Goal: Task Accomplishment & Management: Complete application form

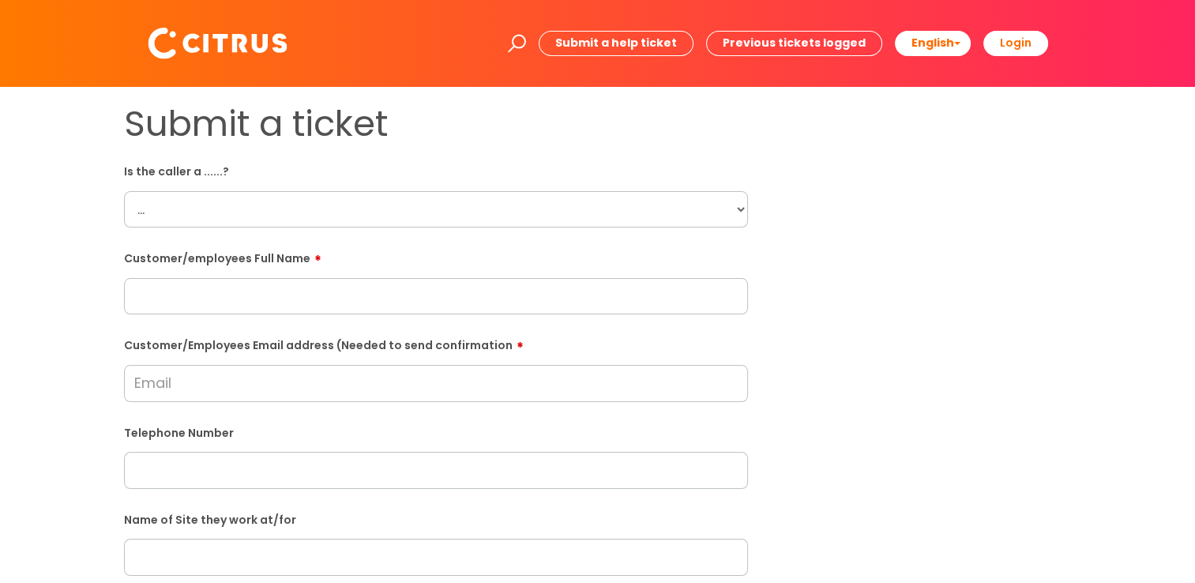
click at [632, 222] on select "... Citrus Customer Citrus Employee Contractor Supplier" at bounding box center [436, 209] width 624 height 36
select select "Citrus Employee"
click at [124, 191] on select "... Citrus Customer Citrus Employee Contractor Supplier" at bounding box center [436, 209] width 624 height 36
click at [853, 277] on div "Submit a ticket Is the caller a ......? ... Citrus Customer Citrus Employee Con…" at bounding box center [597, 557] width 971 height 909
drag, startPoint x: 291, startPoint y: 308, endPoint x: 291, endPoint y: 298, distance: 10.3
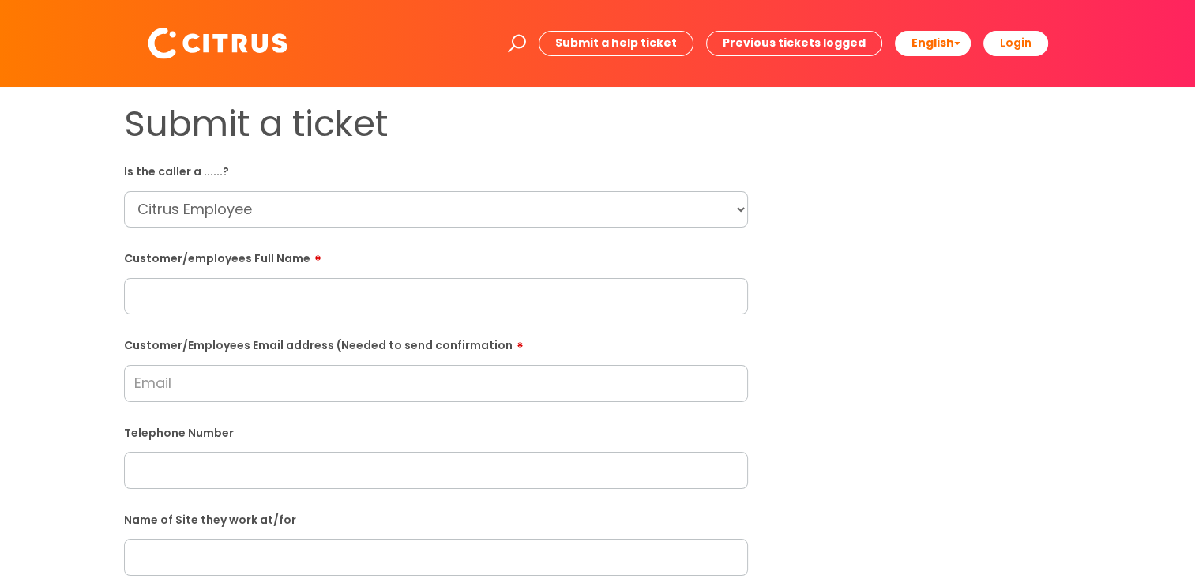
click at [291, 308] on input "text" at bounding box center [436, 296] width 624 height 36
paste input "Rose Davies"
type input "Rose Davies"
click at [1024, 321] on div "Submit a ticket Is the caller a ......? ... Citrus Customer Citrus Employee Con…" at bounding box center [597, 557] width 971 height 909
click at [253, 392] on input "Customer/Employees Email address (Needed to send confirmation" at bounding box center [436, 383] width 624 height 36
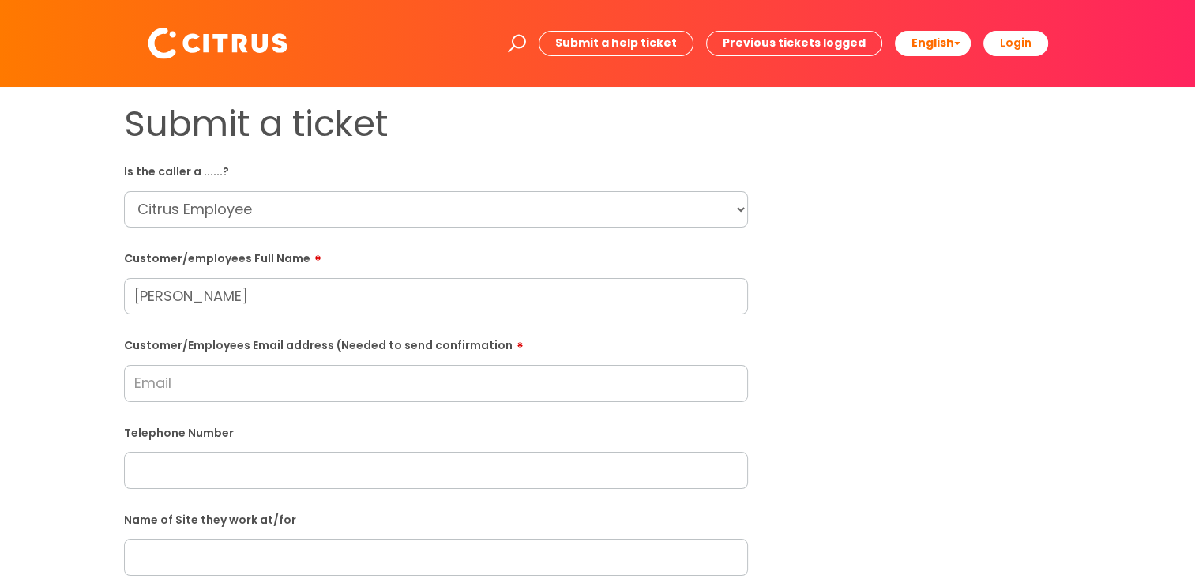
paste input "rosedavies19952018@outlook.com"
type input "rosedavies19952018@outlook.com"
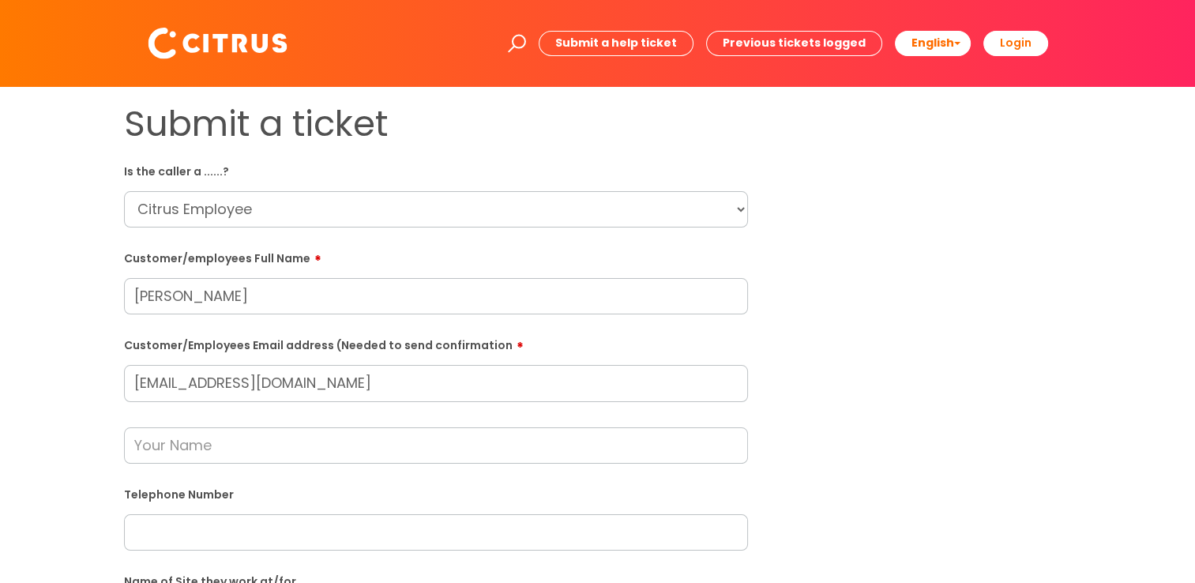
click at [463, 449] on input "text" at bounding box center [436, 445] width 624 height 36
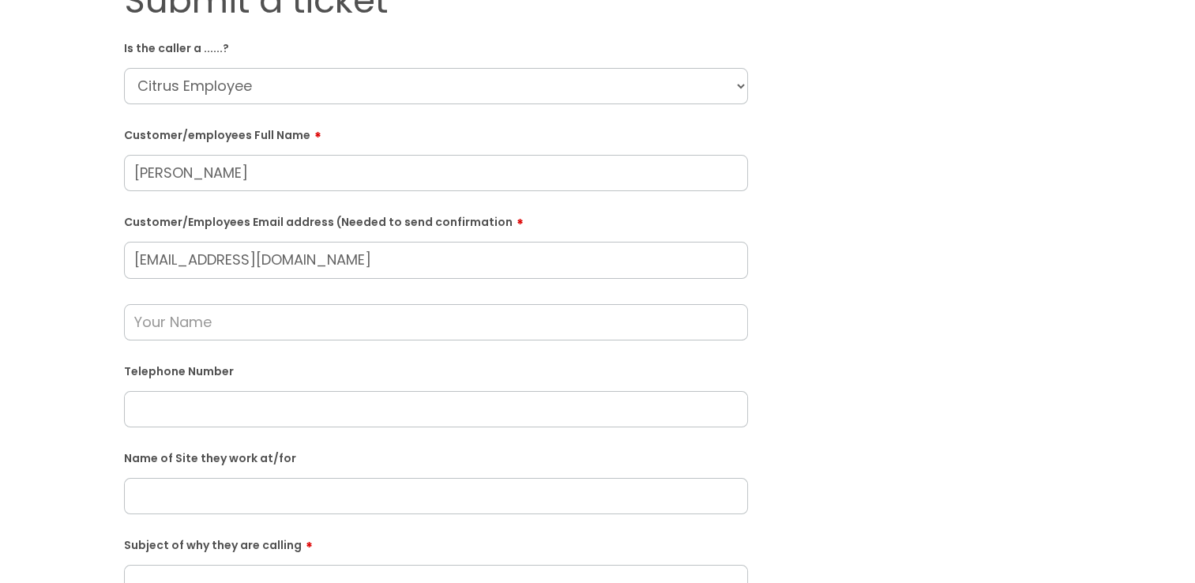
scroll to position [158, 0]
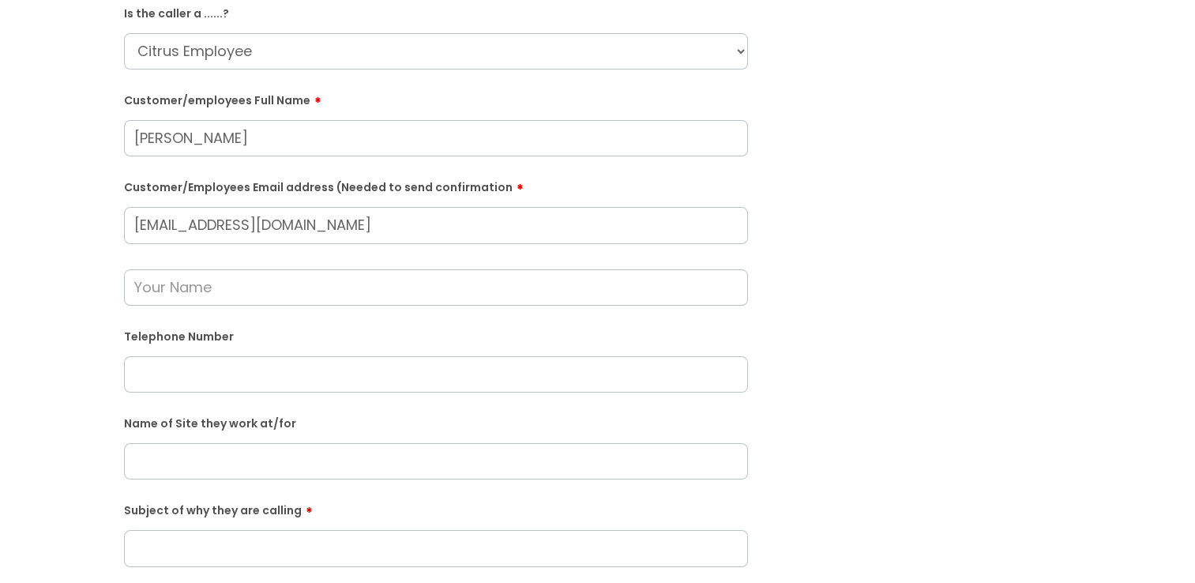
click at [402, 385] on input "text" at bounding box center [436, 374] width 624 height 36
paste input "07925 609658"
type input "07925 609658"
click at [365, 287] on input "text" at bounding box center [436, 287] width 624 height 36
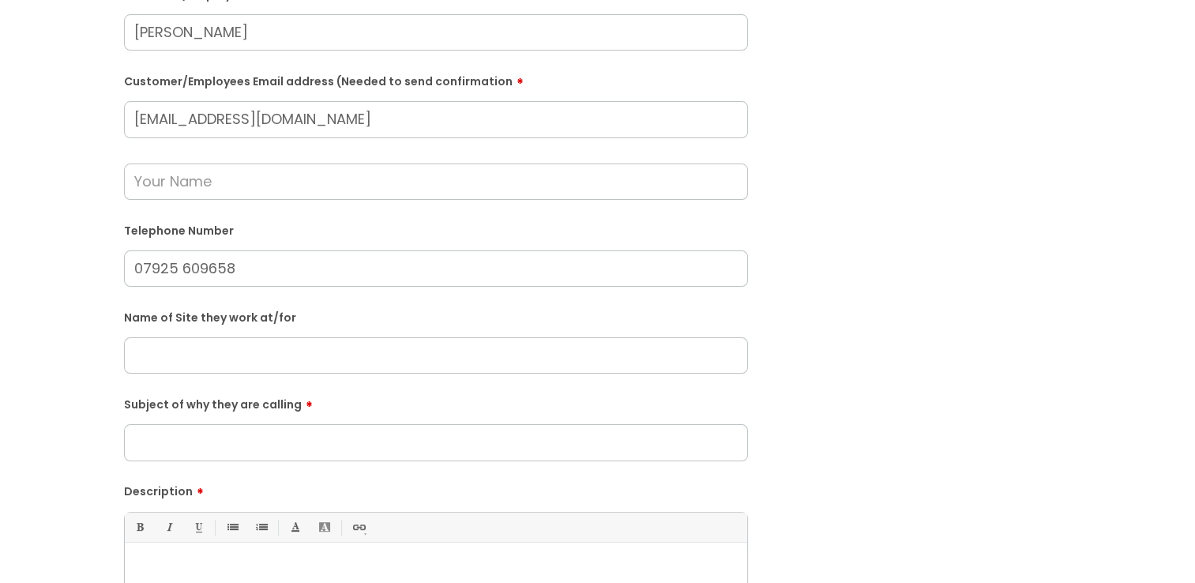
scroll to position [237, 0]
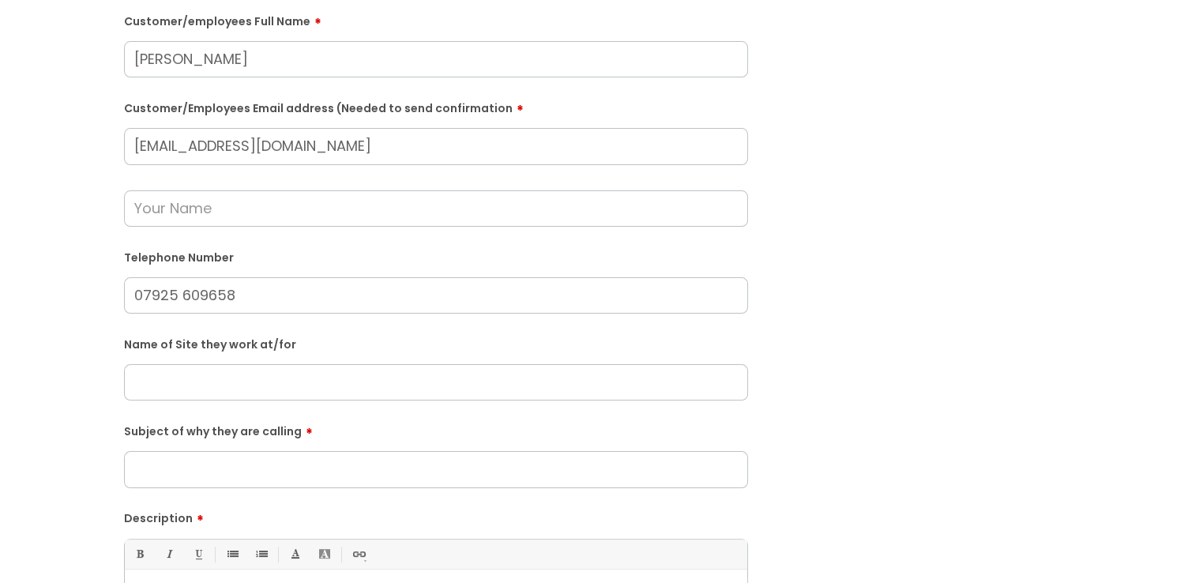
click at [272, 384] on input "text" at bounding box center [436, 382] width 624 height 36
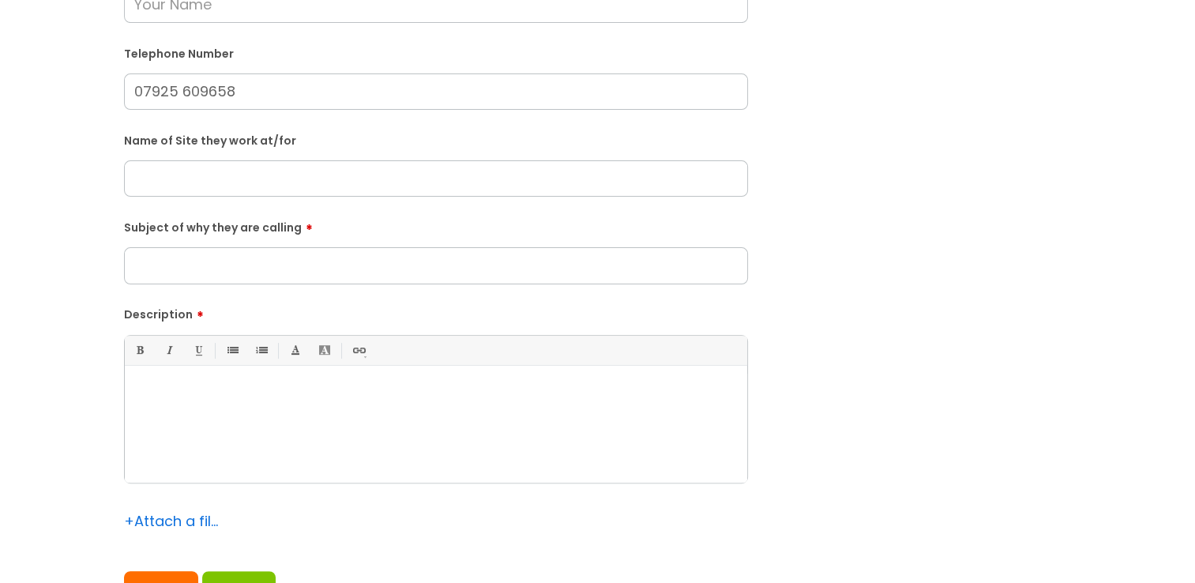
scroll to position [474, 0]
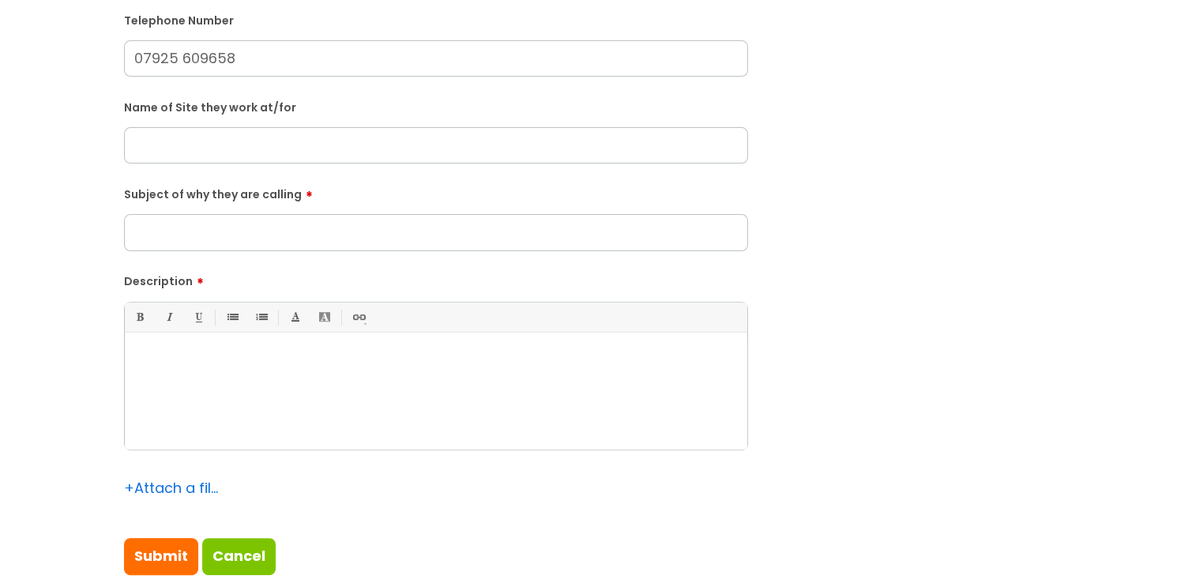
click at [450, 420] on div at bounding box center [436, 394] width 622 height 109
paste div
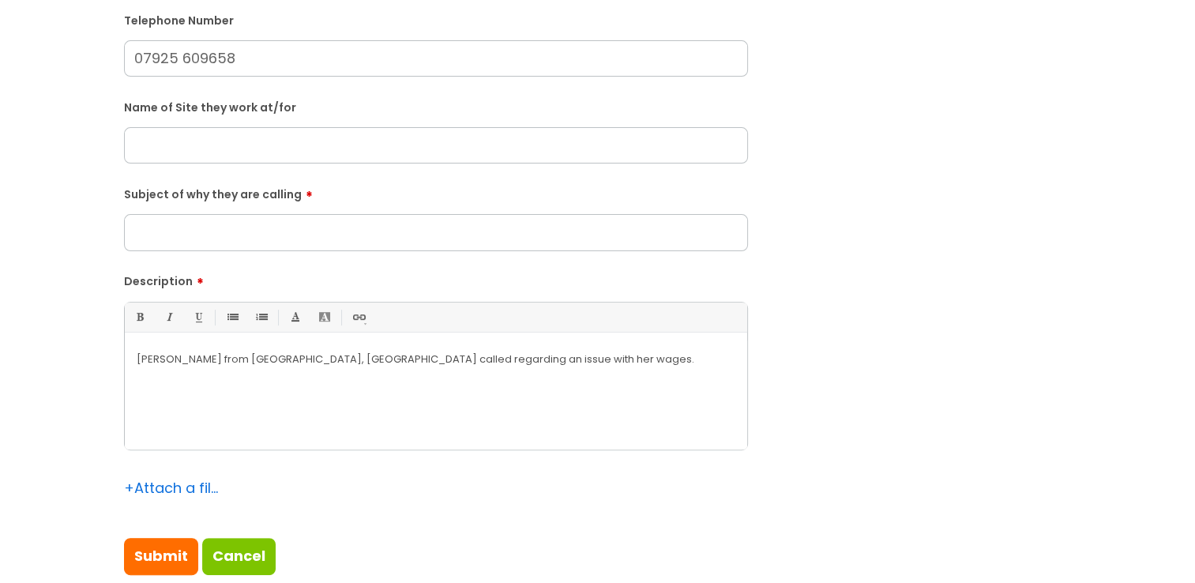
click at [1045, 150] on div "Submit a ticket Is the caller a ......? ... Citrus Customer Citrus Employee Con…" at bounding box center [597, 114] width 971 height 971
click at [436, 235] on input "Subject of why they are calling" at bounding box center [436, 232] width 624 height 36
type input "Wages issue"
click at [965, 193] on div "Submit a ticket Is the caller a ......? ... Citrus Customer Citrus Employee Con…" at bounding box center [597, 114] width 971 height 971
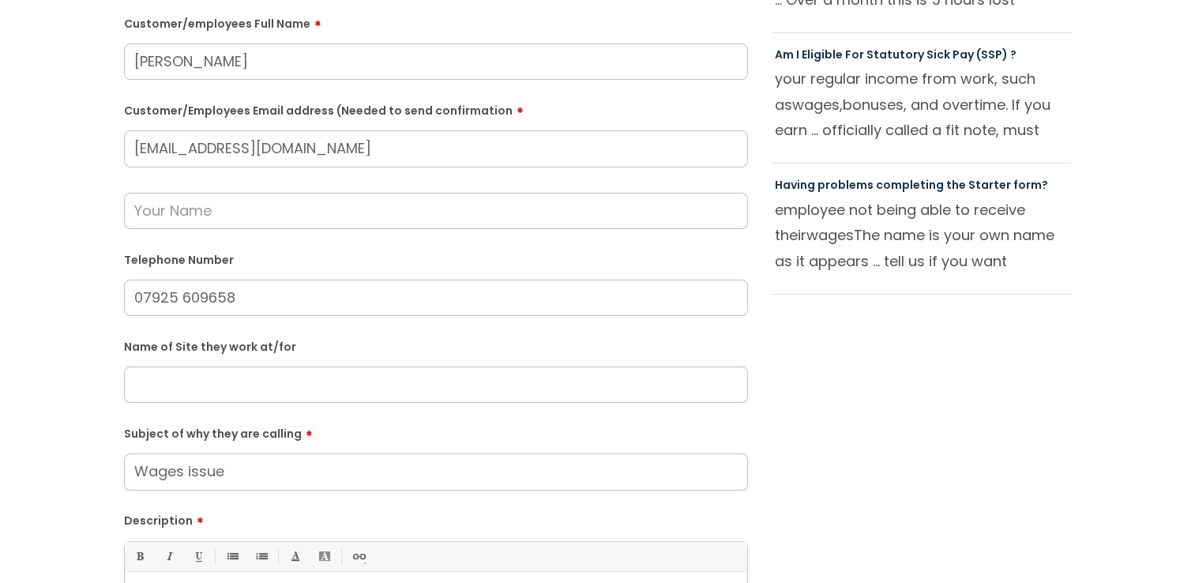
scroll to position [0, 0]
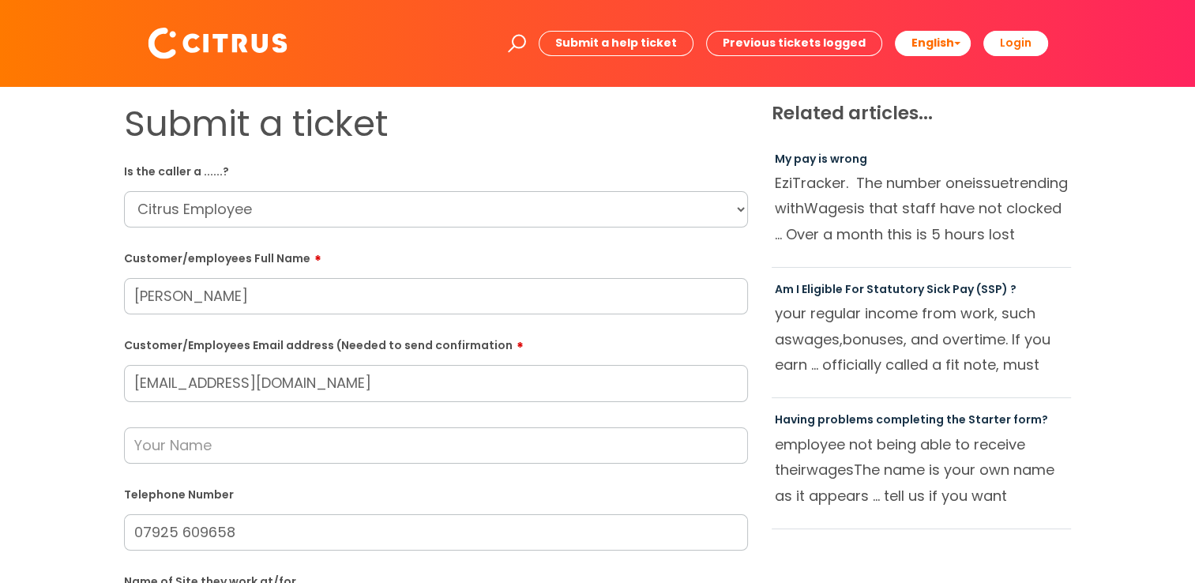
drag, startPoint x: 1084, startPoint y: 332, endPoint x: 1049, endPoint y: 350, distance: 39.2
click at [1084, 332] on div "Submit a ticket Is the caller a ......? ... Citrus Customer Citrus Employee Con…" at bounding box center [597, 588] width 1163 height 971
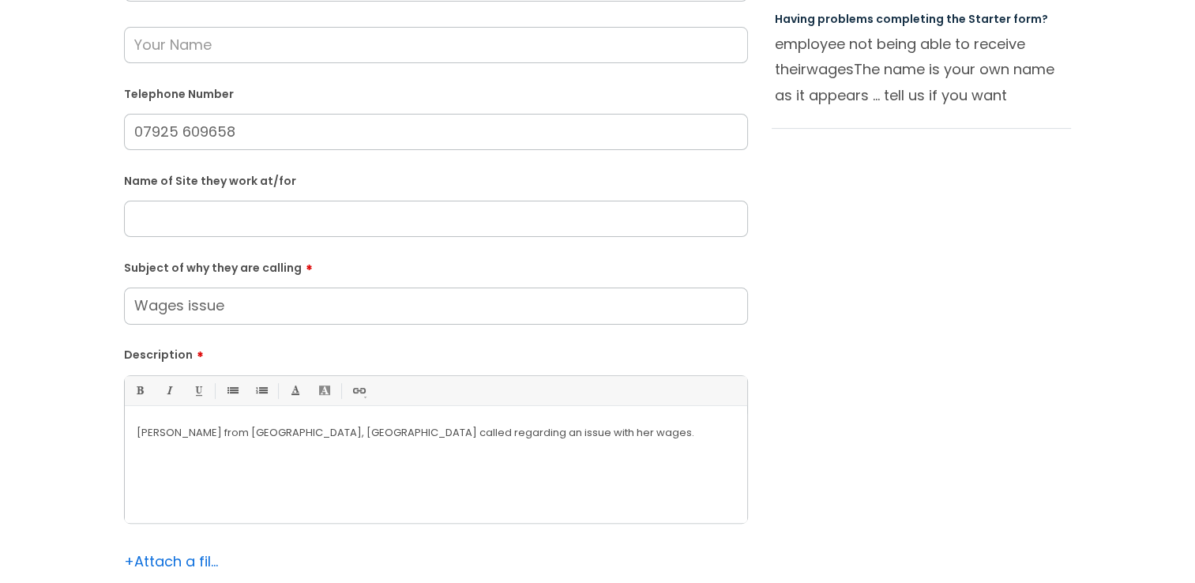
scroll to position [711, 0]
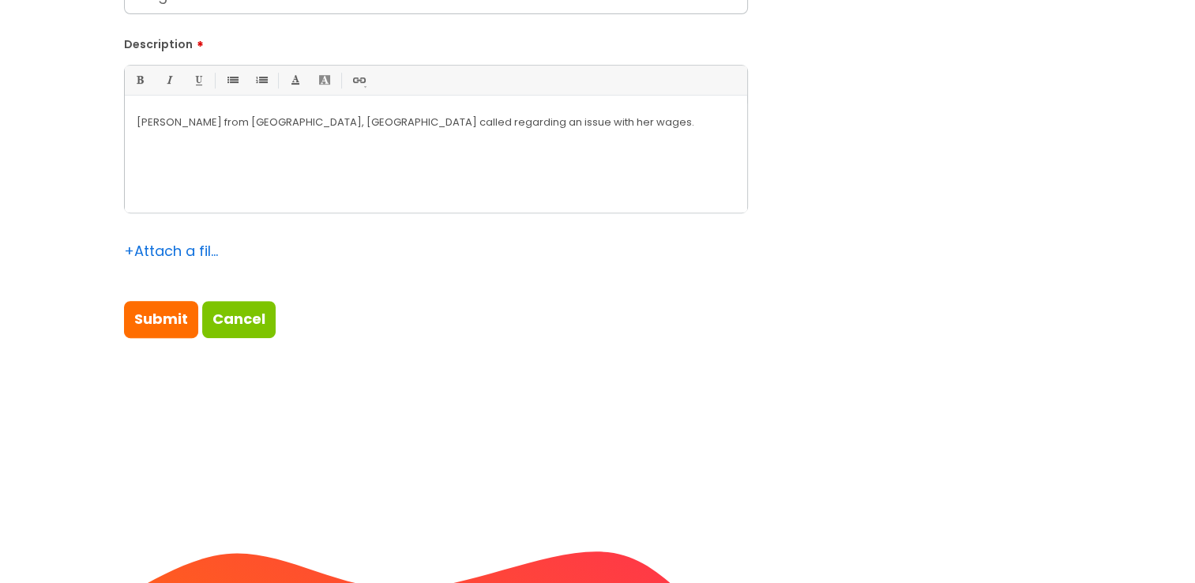
click at [619, 126] on p "Rose Davies from Arc Centre, Basingstoke called regarding an issue with her wag…" at bounding box center [436, 122] width 599 height 14
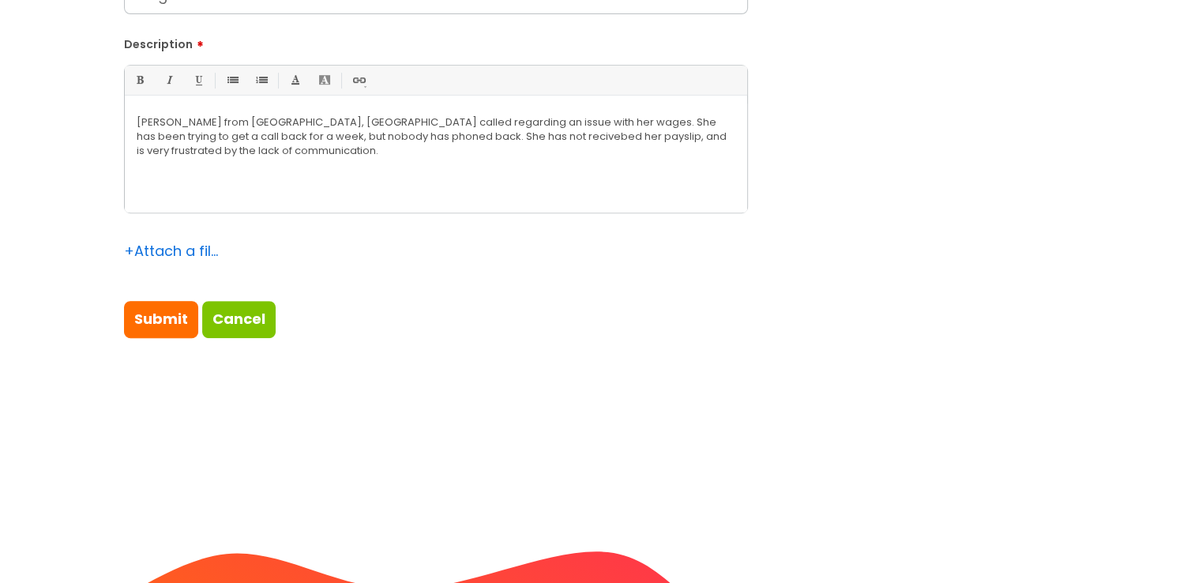
drag, startPoint x: 472, startPoint y: 136, endPoint x: 423, endPoint y: 160, distance: 53.7
click at [423, 160] on div "Rose Davies from Arc Centre, Basingstoke called regarding an issue with her wag…" at bounding box center [436, 157] width 622 height 109
drag, startPoint x: 452, startPoint y: 136, endPoint x: 418, endPoint y: 155, distance: 38.9
click at [418, 155] on p "Rose Davies from Arc Centre, Basingstoke called regarding an issue with her wag…" at bounding box center [436, 136] width 599 height 43
click at [479, 133] on p "Rose Davies from Arc Centre, Basingstoke called regarding an issue with her wag…" at bounding box center [436, 136] width 599 height 43
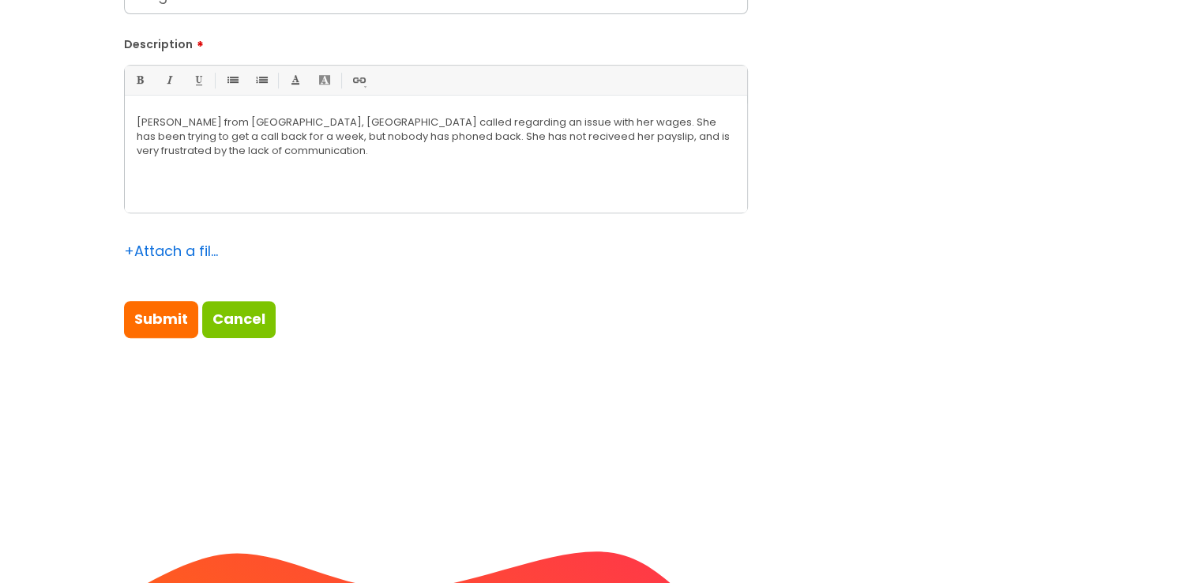
click at [535, 167] on div "Rose Davies from Arc Centre, Basingstoke called regarding an issue with her wag…" at bounding box center [436, 157] width 622 height 109
drag, startPoint x: 472, startPoint y: 137, endPoint x: 436, endPoint y: 162, distance: 43.2
click at [409, 160] on div "Rose Davies from Arc Centre, Basingstoke called regarding an issue with her wag…" at bounding box center [436, 157] width 622 height 109
click at [444, 156] on p "Rose Davies from Arc Centre, Basingstoke called regarding an issue with her wag…" at bounding box center [436, 136] width 599 height 43
click at [427, 135] on p "Rose Davies from Arc Centre, Basingstoke called regarding an issue with her wag…" at bounding box center [436, 136] width 599 height 43
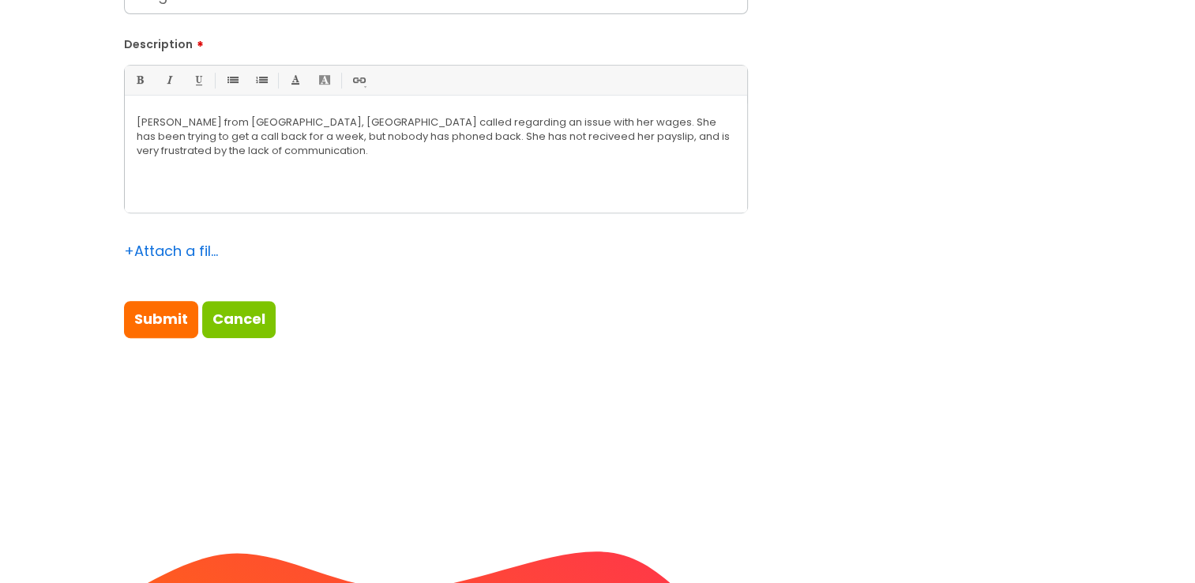
click at [390, 156] on p "Rose Davies from Arc Centre, Basingstoke called regarding an issue with her wag…" at bounding box center [436, 136] width 599 height 43
click at [419, 160] on div "Rose Davies from Arc Centre, Basingstoke called regarding an issue with her wag…" at bounding box center [436, 157] width 622 height 109
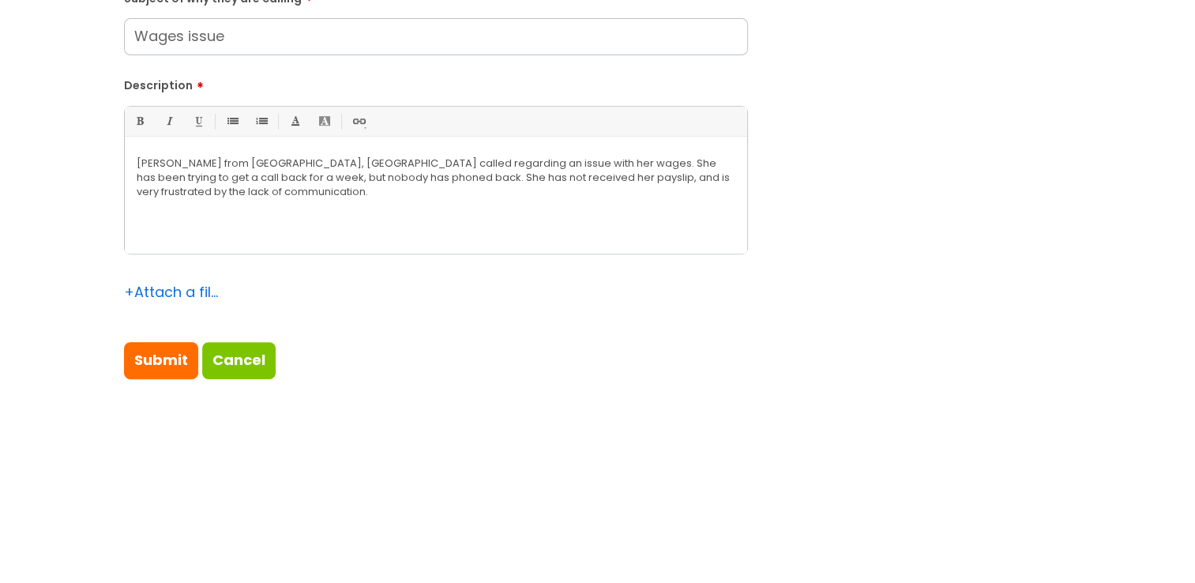
scroll to position [632, 0]
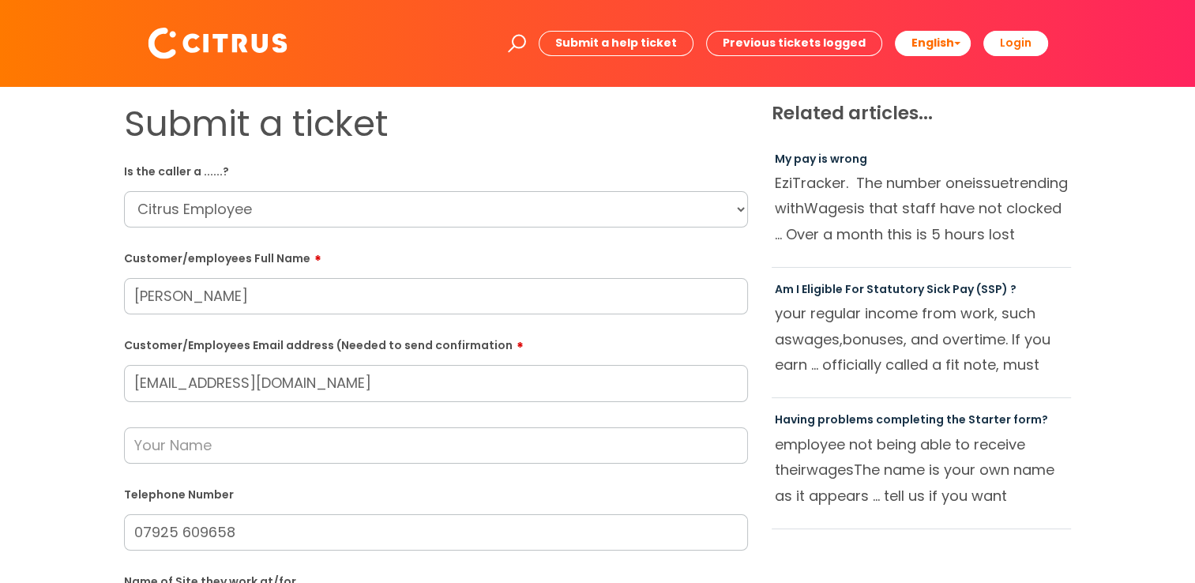
scroll to position [711, 0]
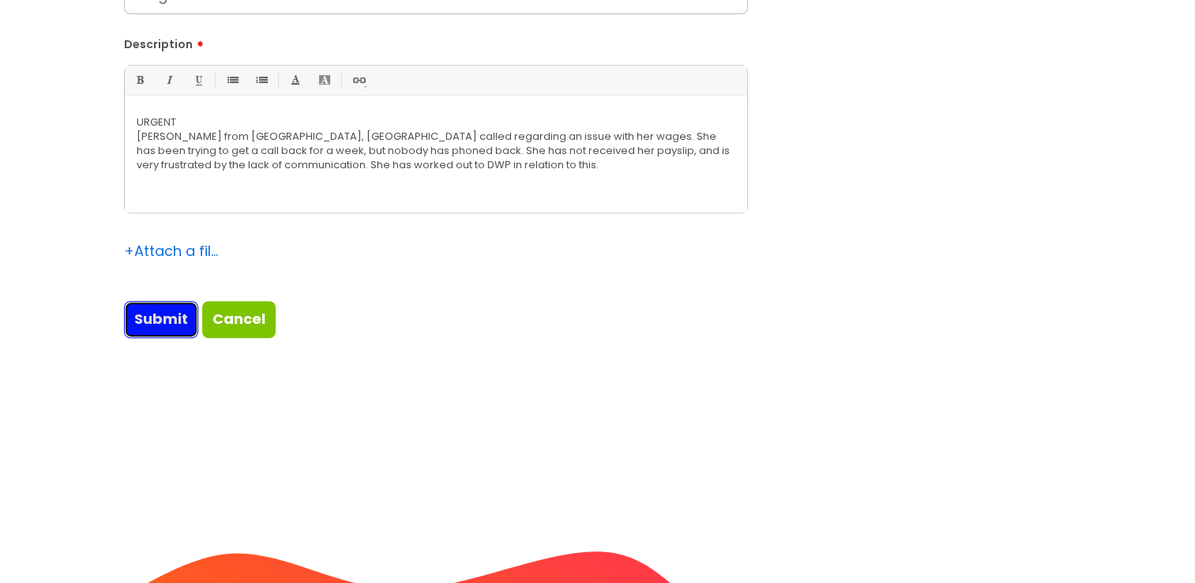
click at [169, 325] on input "Submit" at bounding box center [161, 319] width 74 height 36
type input "Please Wait..."
